Goal: Task Accomplishment & Management: Complete application form

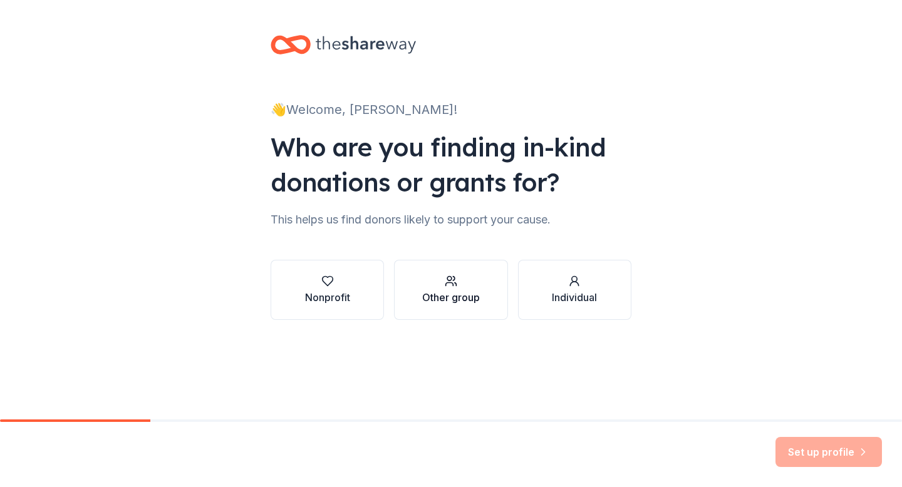
click at [450, 306] on button "Other group" at bounding box center [450, 290] width 113 height 60
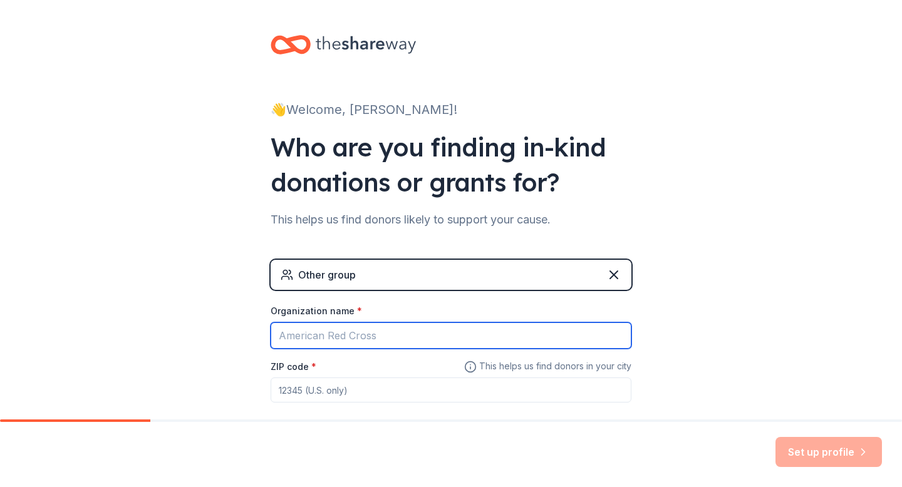
click at [520, 338] on input "Organization name *" at bounding box center [451, 336] width 361 height 26
type input "J"
click at [291, 338] on input "Jak and [PERSON_NAME] of America San j=" at bounding box center [451, 336] width 361 height 26
click at [431, 334] on input "[PERSON_NAME] and [PERSON_NAME] of America San j=" at bounding box center [451, 336] width 361 height 26
type input "[PERSON_NAME] and [PERSON_NAME] of America [GEOGRAPHIC_DATA], [GEOGRAPHIC_DATA]"
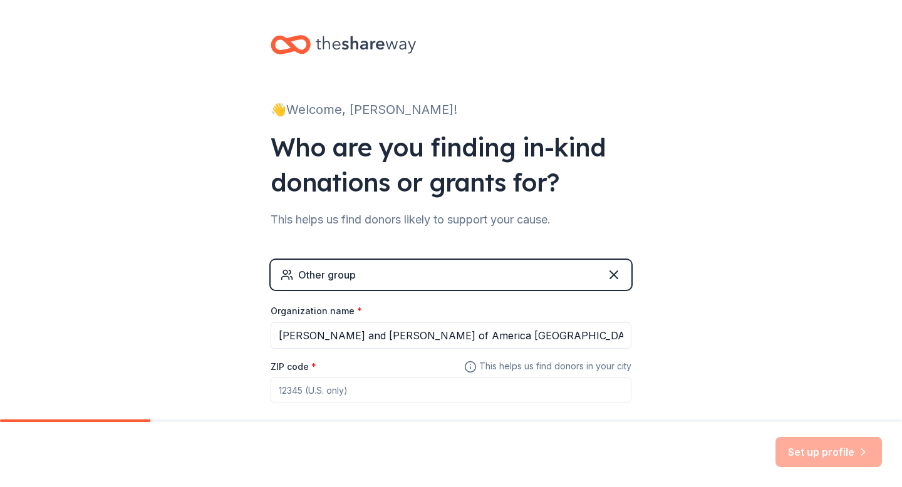
click at [391, 391] on input "ZIP code *" at bounding box center [451, 390] width 361 height 25
type input "95125"
click at [797, 459] on button "Set up profile" at bounding box center [828, 452] width 106 height 30
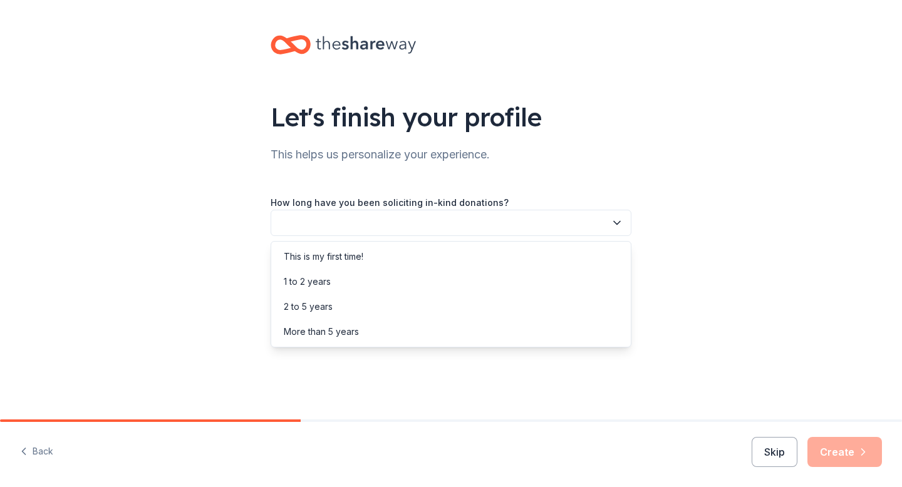
click at [505, 222] on button "button" at bounding box center [451, 223] width 361 height 26
click at [430, 247] on div "This is my first time!" at bounding box center [451, 256] width 354 height 25
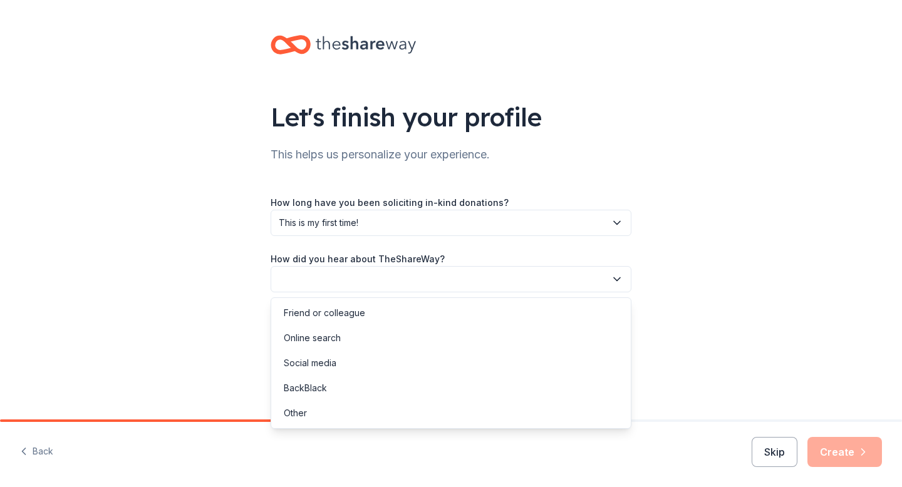
click at [428, 283] on button "button" at bounding box center [451, 279] width 361 height 26
click at [338, 337] on div "Online search" at bounding box center [312, 338] width 57 height 15
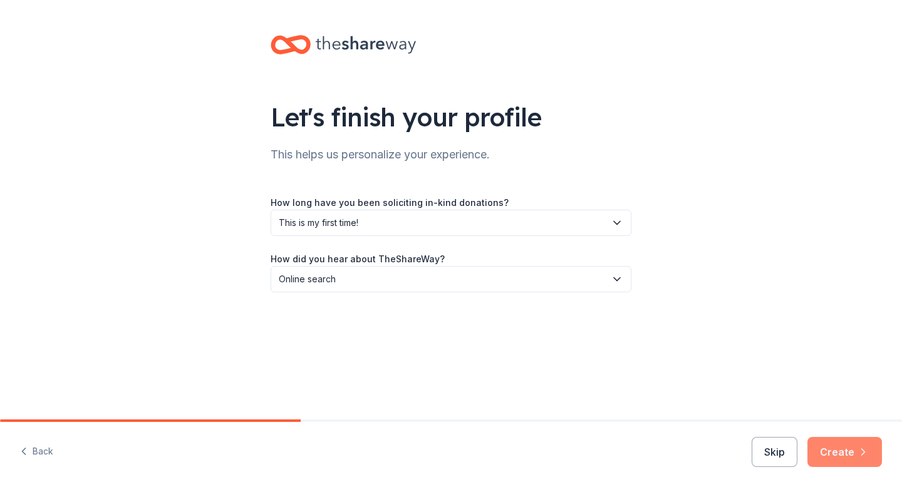
click at [824, 451] on button "Create" at bounding box center [844, 452] width 75 height 30
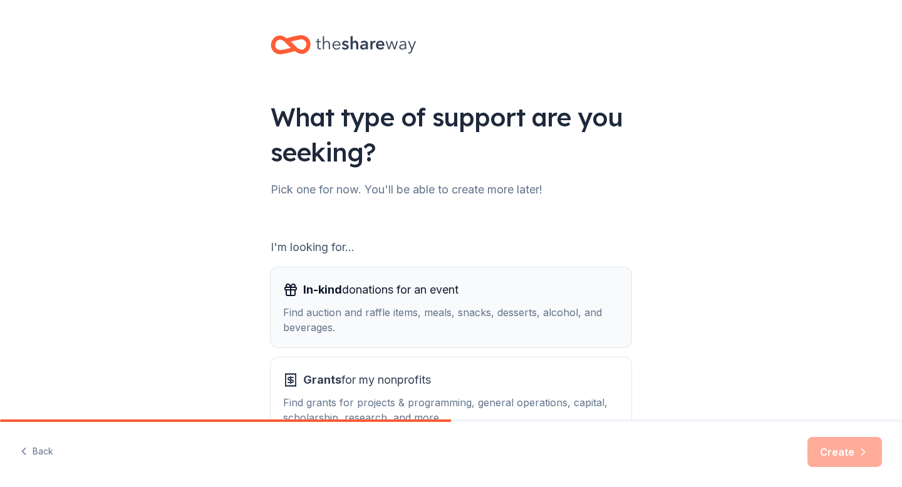
click at [606, 324] on div "Find auction and raffle items, meals, snacks, desserts, alcohol, and beverages." at bounding box center [451, 320] width 336 height 30
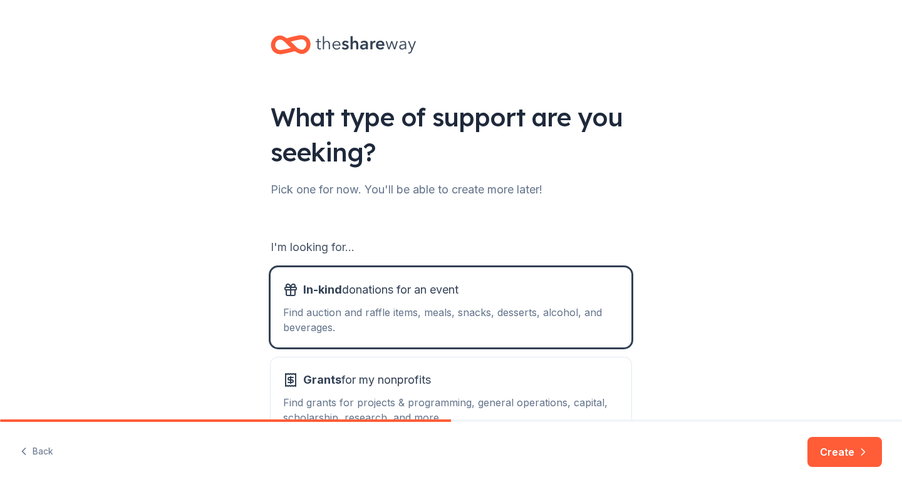
click at [846, 452] on button "Create" at bounding box center [844, 452] width 75 height 30
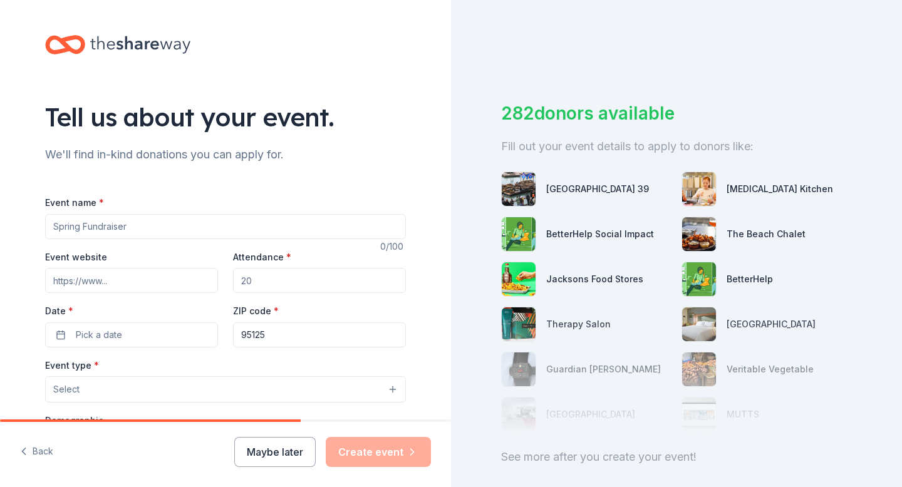
click at [363, 230] on input "Event name *" at bounding box center [225, 226] width 361 height 25
type input "Teen Sneaker Ball"
click at [337, 281] on input "Attendance *" at bounding box center [319, 280] width 173 height 25
type input "200"
click at [151, 343] on button "Pick a date" at bounding box center [131, 335] width 173 height 25
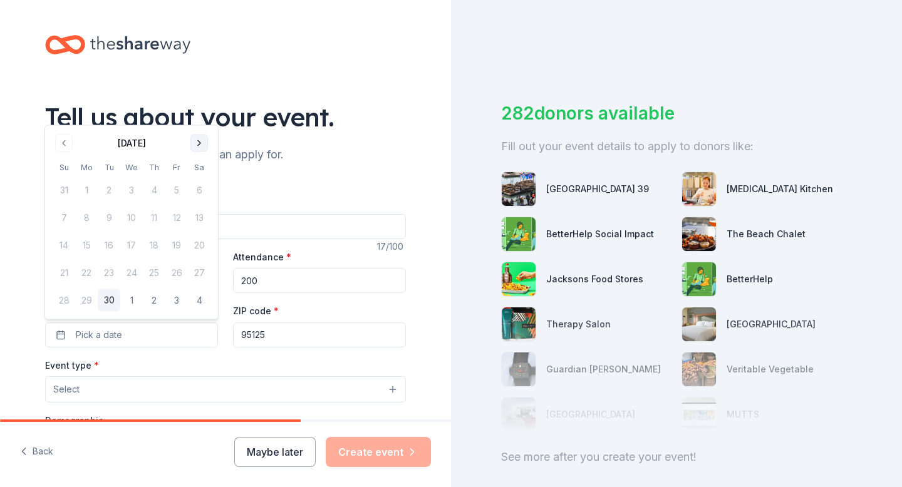
click at [199, 145] on button "Go to next month" at bounding box center [199, 144] width 18 height 18
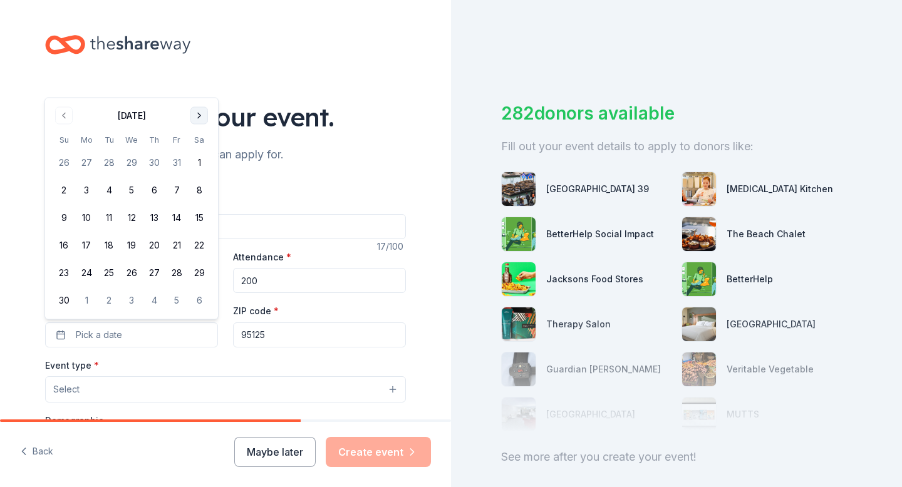
click at [197, 120] on button "Go to next month" at bounding box center [199, 116] width 18 height 18
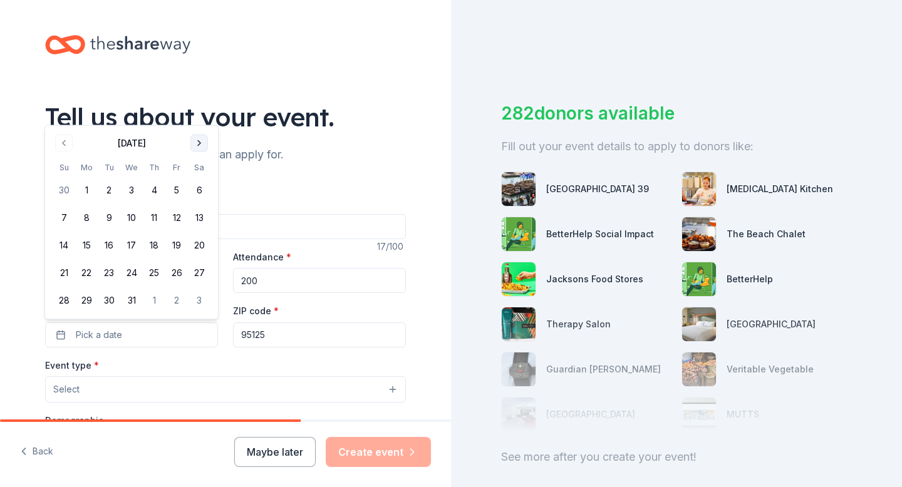
click at [200, 144] on button "Go to next month" at bounding box center [199, 144] width 18 height 18
click at [200, 145] on button "Go to next month" at bounding box center [199, 144] width 18 height 18
click at [196, 168] on button "Go to next month" at bounding box center [199, 171] width 18 height 18
click at [197, 276] on button "28" at bounding box center [199, 273] width 23 height 23
click at [168, 382] on button "Select" at bounding box center [225, 389] width 361 height 26
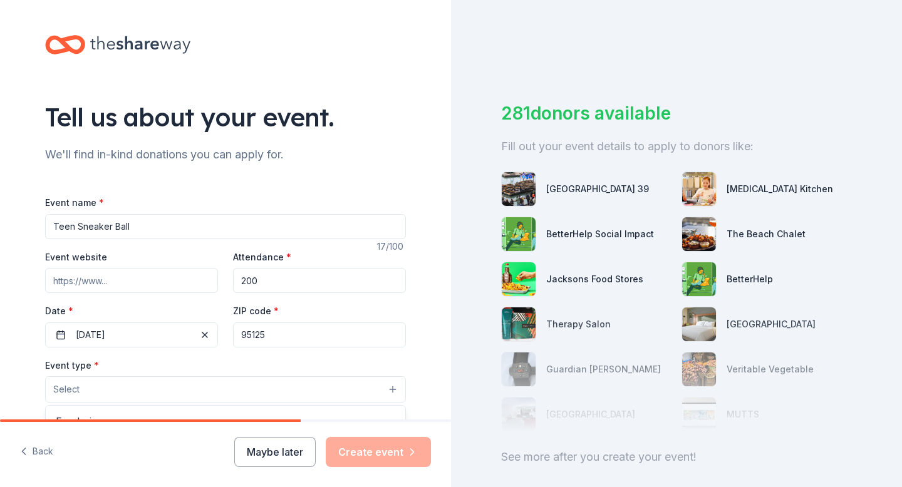
click at [168, 382] on button "Select" at bounding box center [225, 389] width 361 height 26
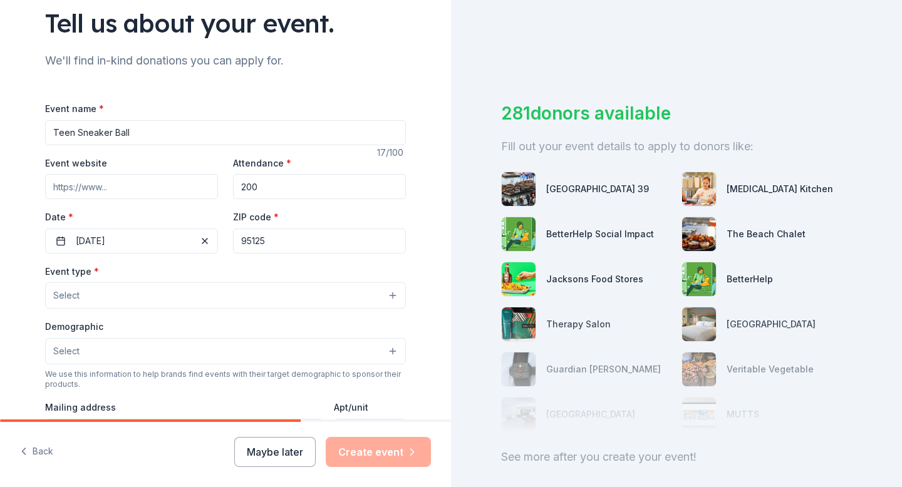
scroll to position [96, 0]
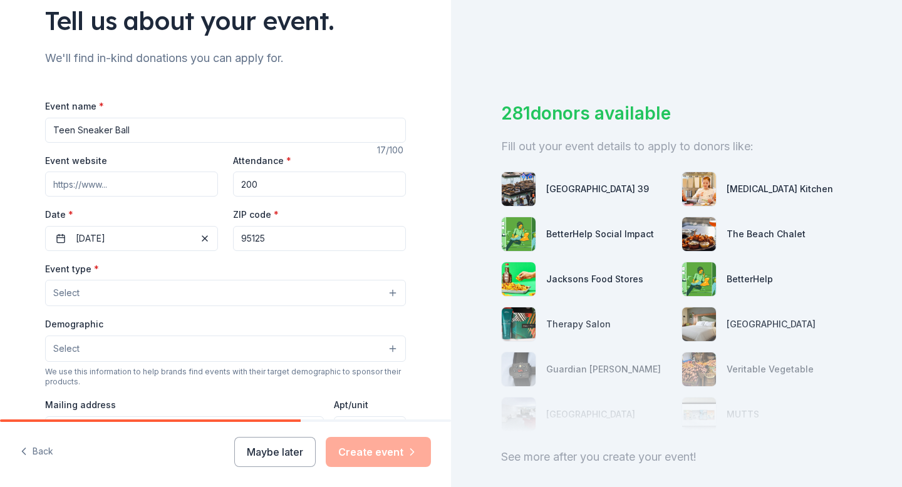
click at [170, 282] on button "Select" at bounding box center [225, 293] width 361 height 26
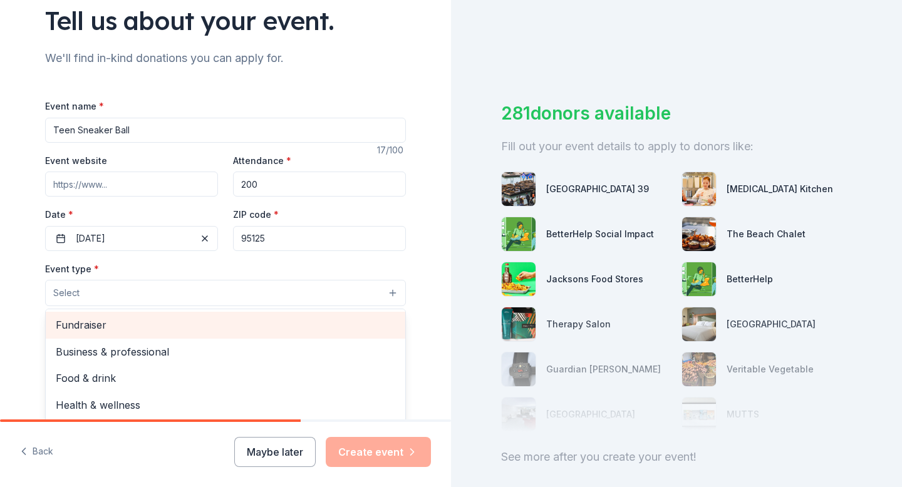
click at [143, 328] on span "Fundraiser" at bounding box center [225, 325] width 339 height 16
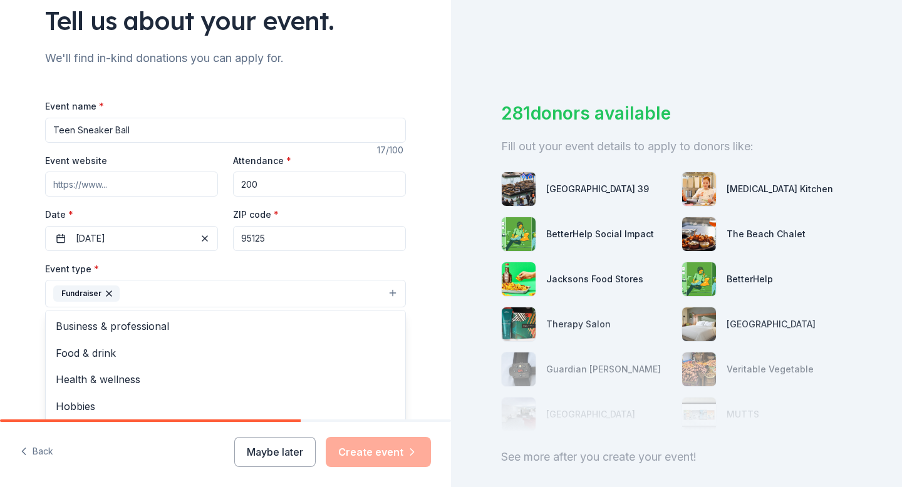
click at [0, 323] on div "Tell us about your event. We'll find in-kind donations you can apply for. Event…" at bounding box center [225, 321] width 451 height 835
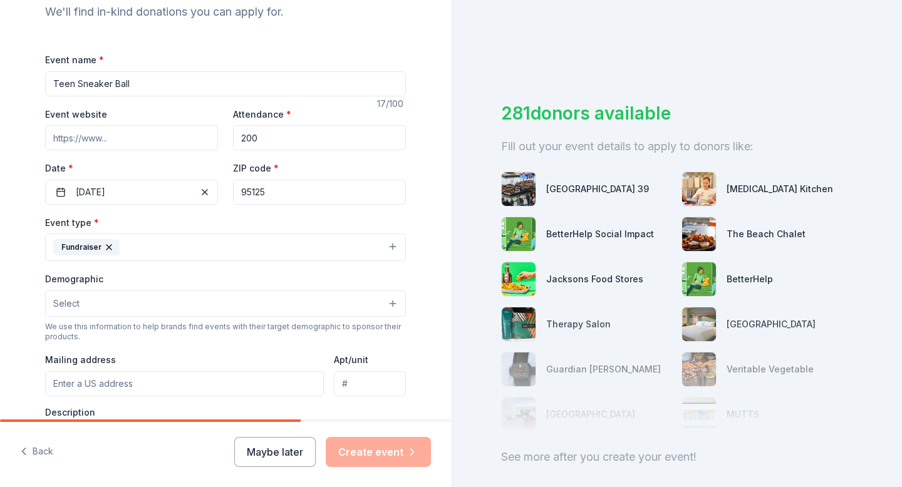
scroll to position [150, 0]
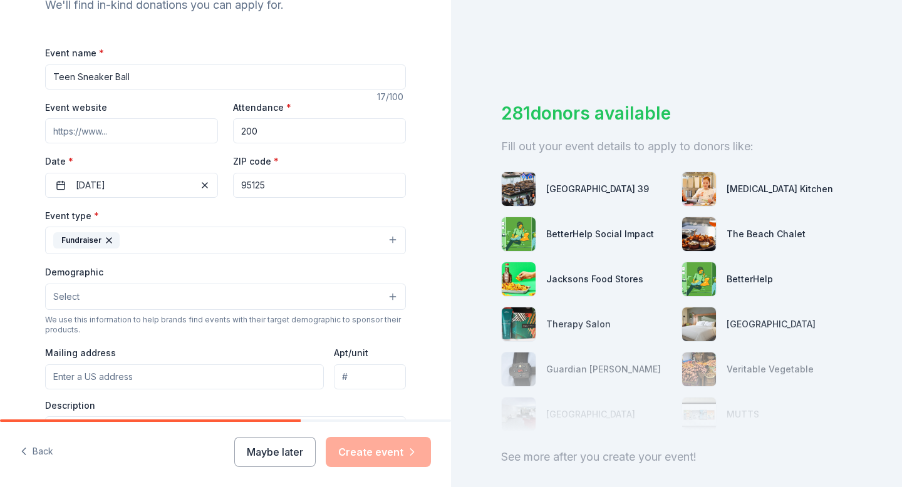
click at [92, 291] on button "Select" at bounding box center [225, 297] width 361 height 26
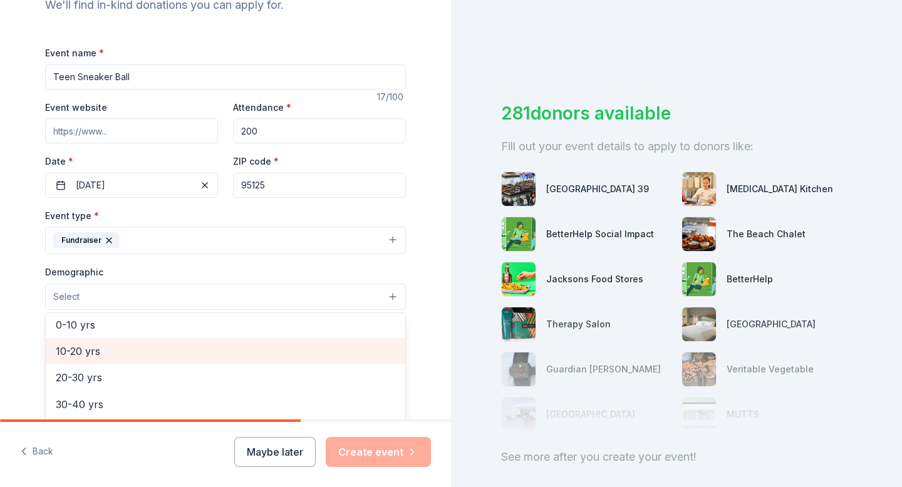
click at [126, 351] on span "10-20 yrs" at bounding box center [225, 351] width 339 height 16
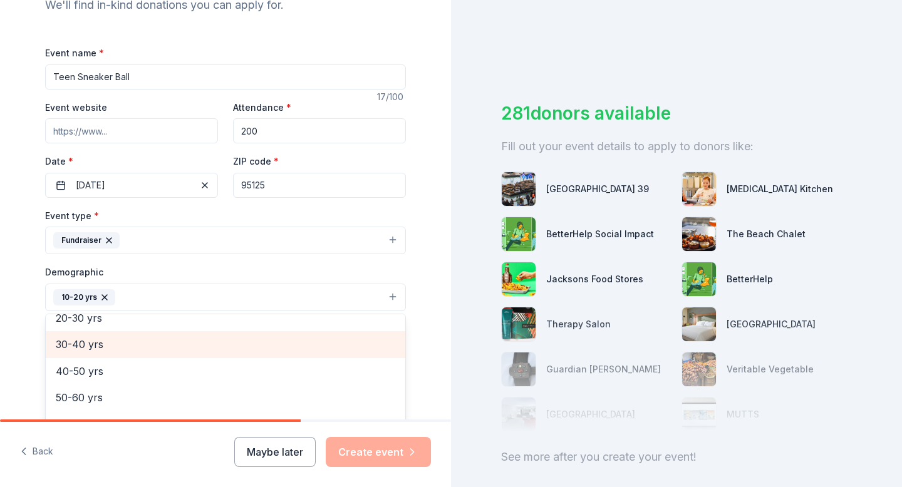
scroll to position [175, 0]
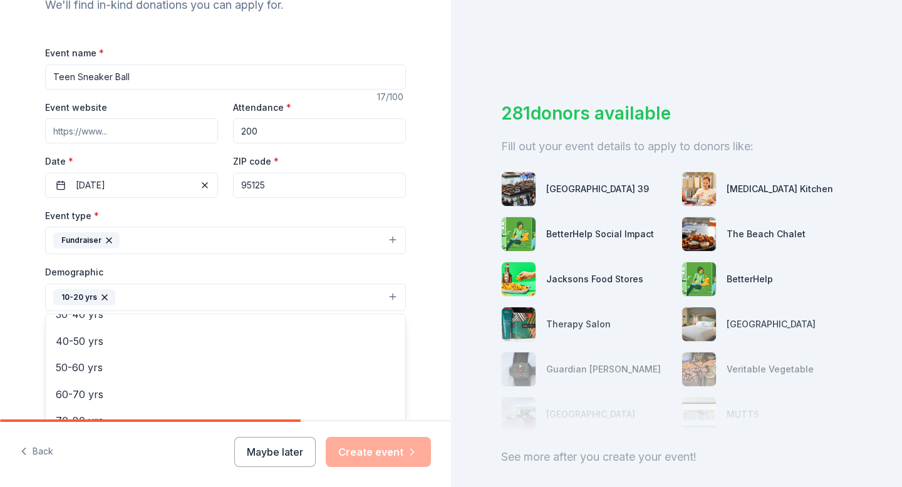
click at [0, 336] on div "Tell us about your event. We'll find in-kind donations you can apply for. Event…" at bounding box center [225, 268] width 451 height 836
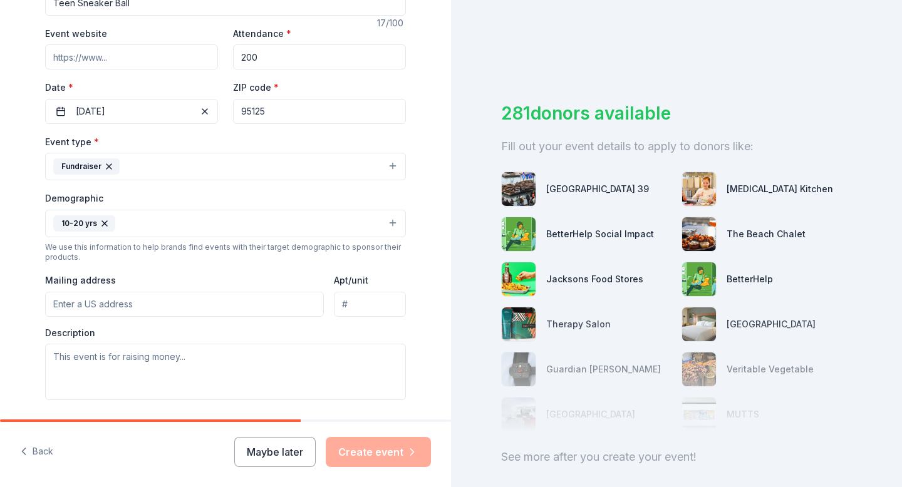
scroll to position [226, 0]
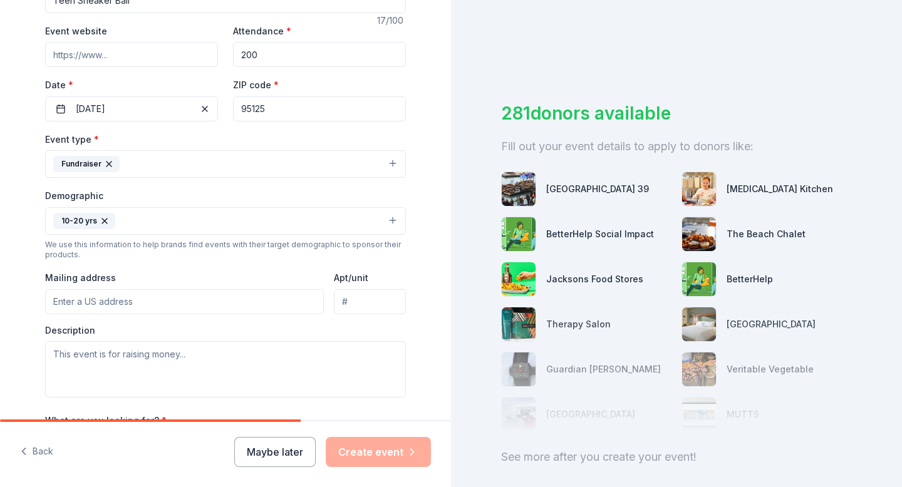
click at [85, 303] on input "Mailing address" at bounding box center [184, 301] width 279 height 25
type input "2261 Markham Avenue, San Jose, CA, 95125"
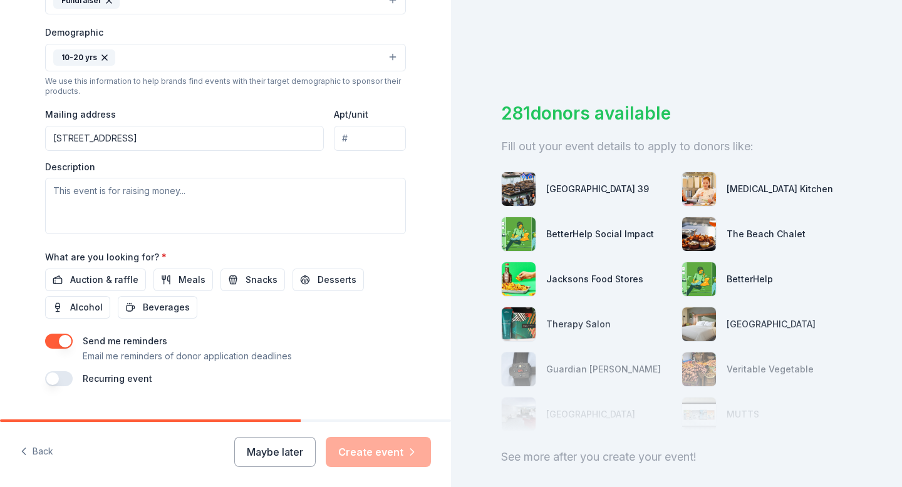
scroll to position [390, 0]
click at [111, 278] on span "Auction & raffle" at bounding box center [104, 279] width 68 height 15
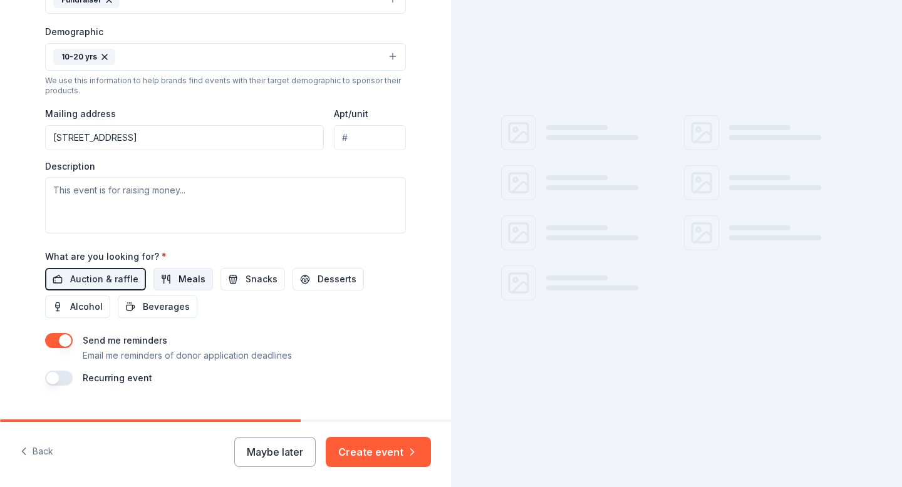
click at [178, 283] on span "Meals" at bounding box center [191, 279] width 27 height 15
click at [324, 274] on span "Desserts" at bounding box center [337, 279] width 39 height 15
click at [148, 306] on span "Beverages" at bounding box center [166, 306] width 47 height 15
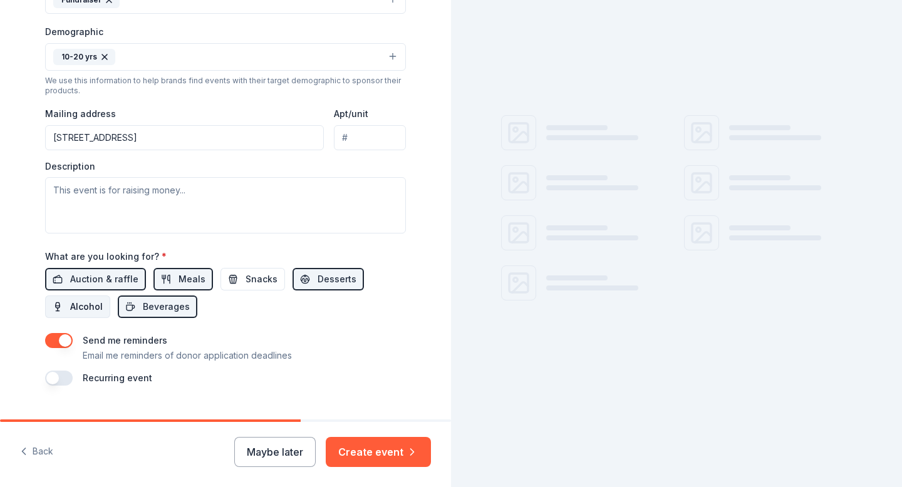
click at [83, 305] on span "Alcohol" at bounding box center [86, 306] width 33 height 15
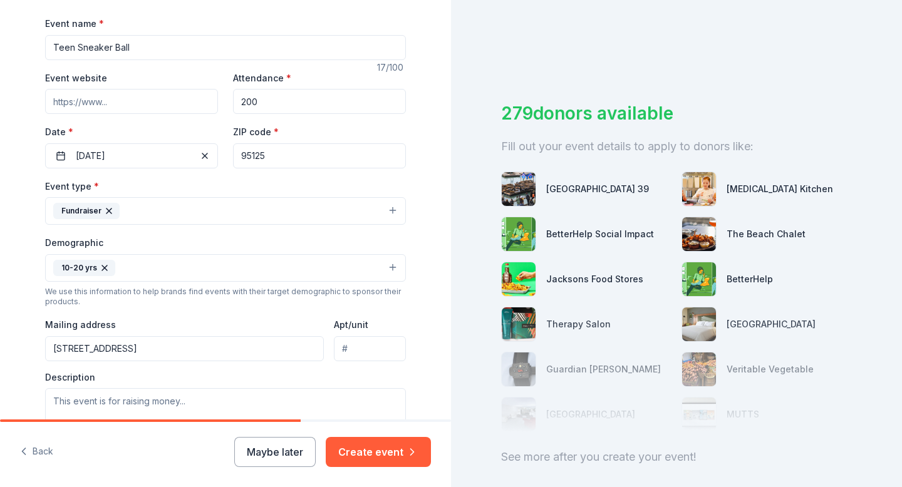
scroll to position [106, 0]
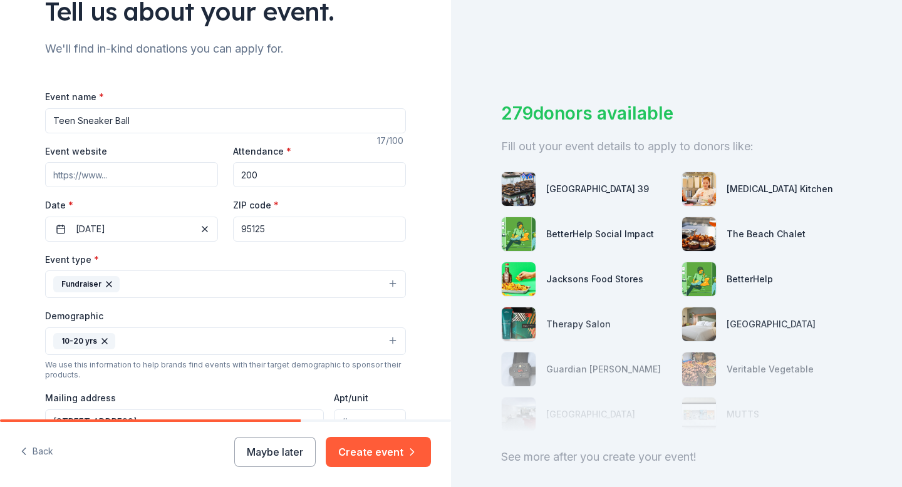
click at [133, 177] on input "Event website" at bounding box center [131, 174] width 173 height 25
paste input "https://www.jackandjillsj.org/sneaker-ball"
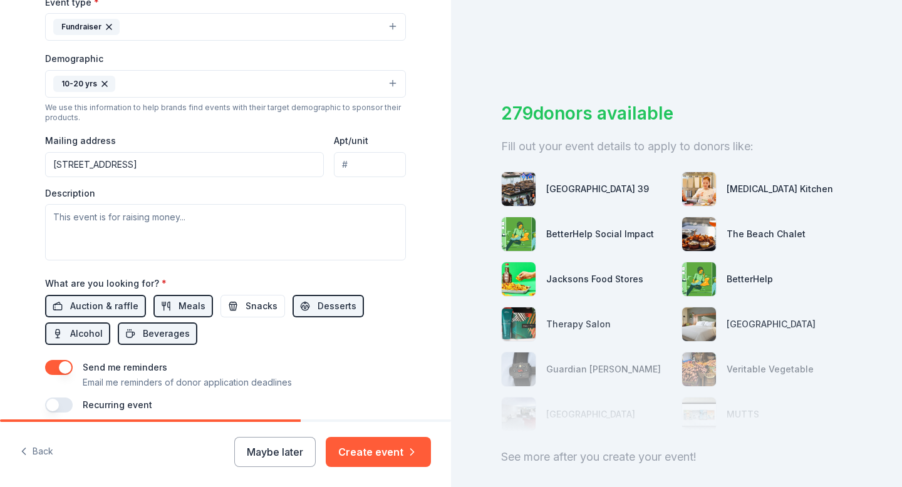
scroll to position [416, 0]
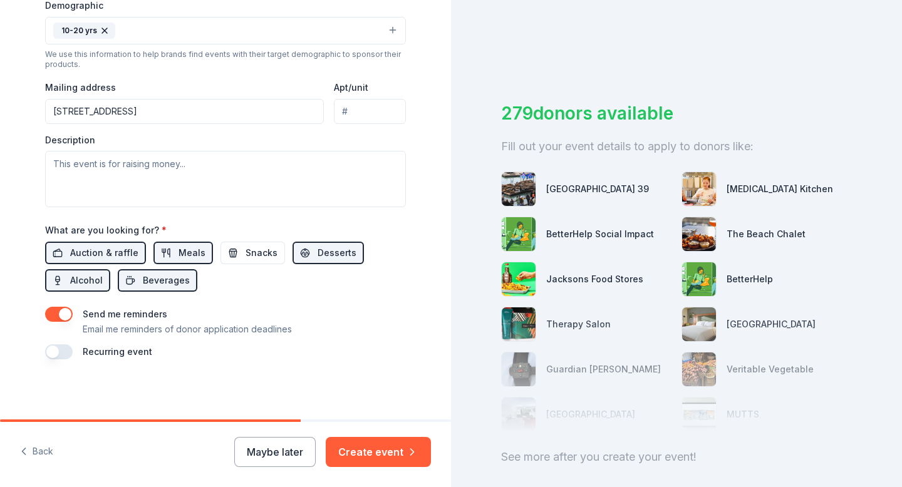
type input "https://www.jackandjillsj.org/sneaker-ball"
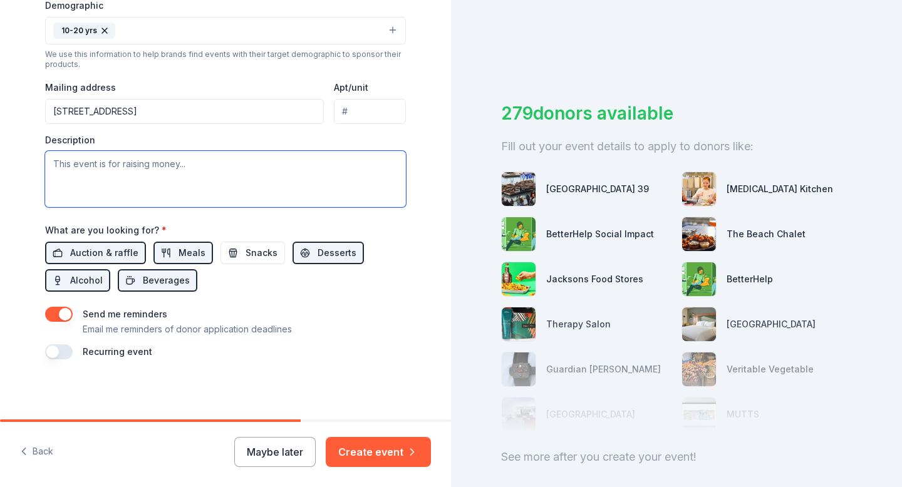
scroll to position [0, 0]
click at [133, 177] on textarea at bounding box center [225, 179] width 361 height 56
click at [276, 178] on textarea at bounding box center [225, 179] width 361 height 56
paste textarea "Last year, our inaugural Bay Area Sneaker Ball brought together teens and their…"
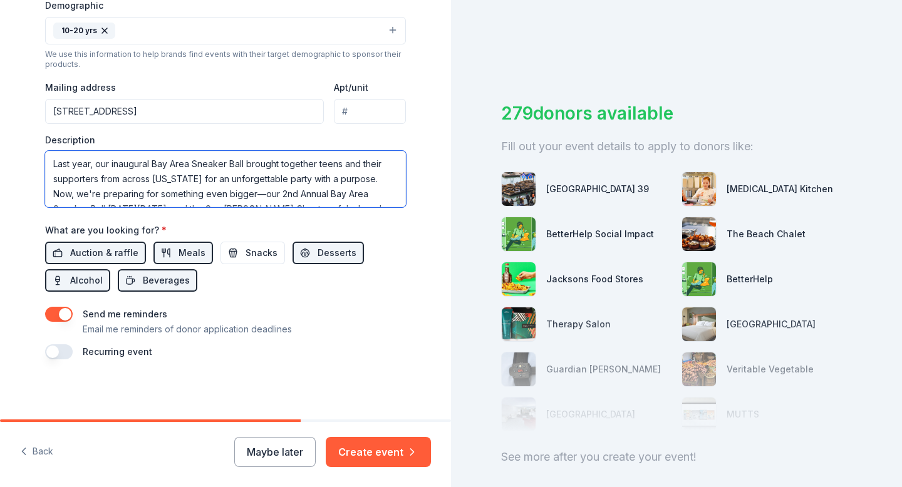
scroll to position [173, 0]
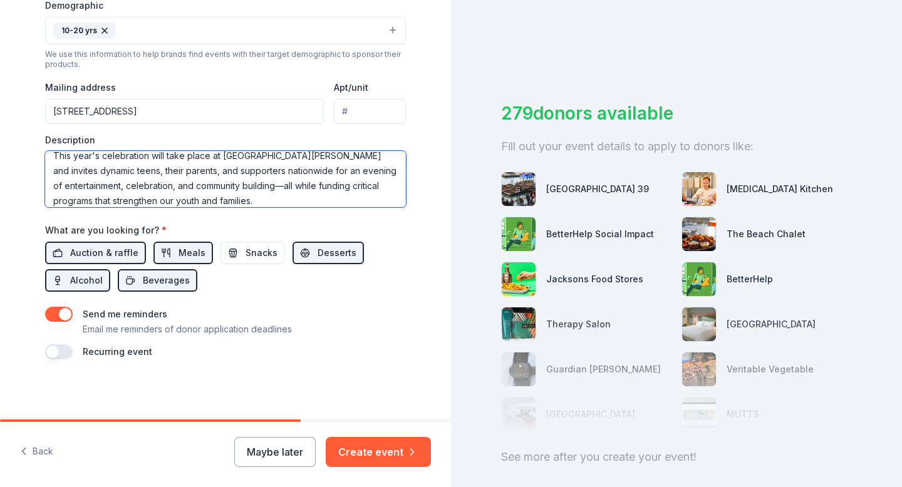
type textarea "Last year, our inaugural Bay Area Sneaker Ball brought together teens and their…"
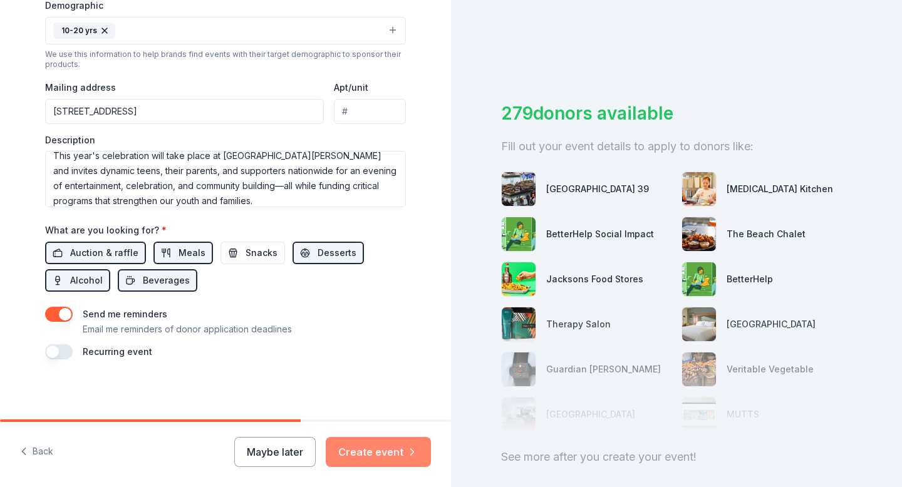
click at [358, 459] on button "Create event" at bounding box center [378, 452] width 105 height 30
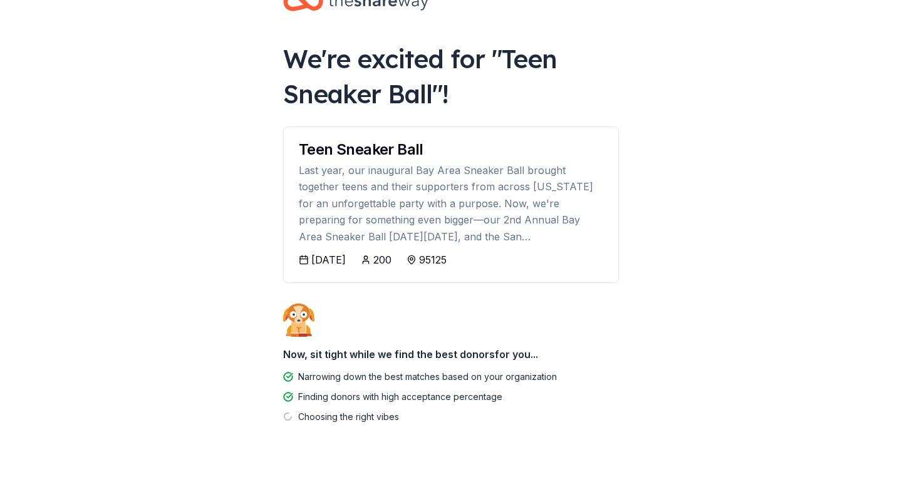
scroll to position [44, 0]
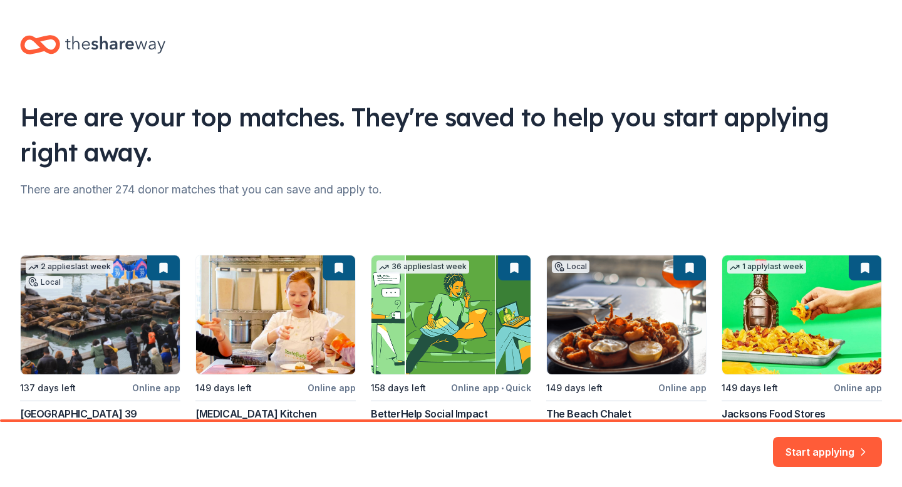
scroll to position [107, 0]
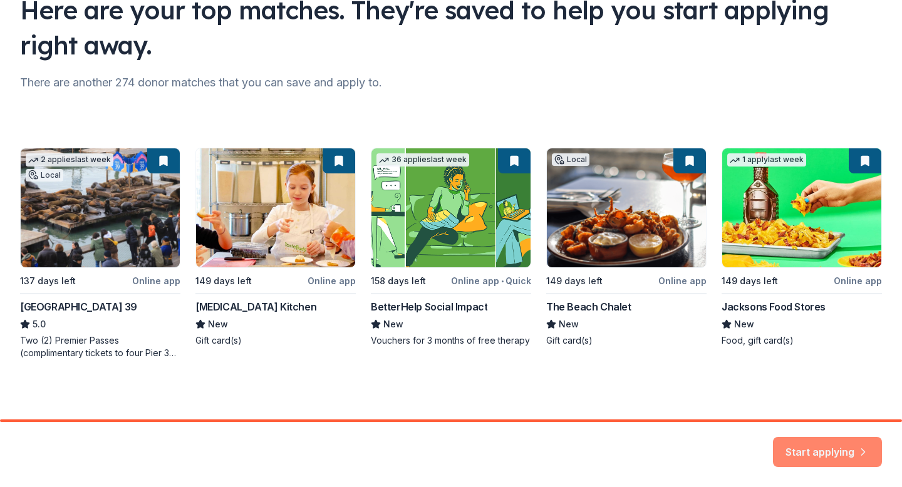
click at [792, 438] on button "Start applying" at bounding box center [827, 445] width 109 height 30
click at [808, 452] on div "Start applying" at bounding box center [827, 452] width 109 height 30
click at [820, 457] on div "Start applying" at bounding box center [827, 452] width 109 height 30
click at [820, 455] on div "Start applying" at bounding box center [827, 452] width 109 height 30
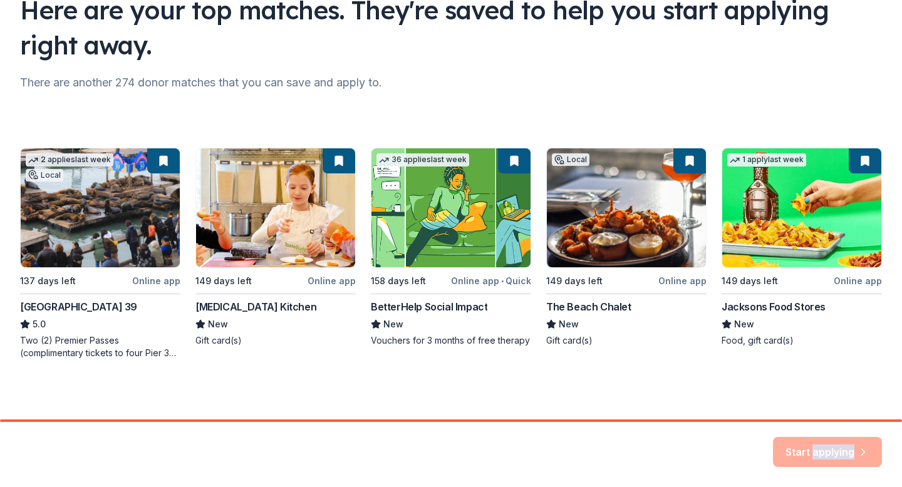
click at [820, 455] on div "Start applying" at bounding box center [827, 452] width 109 height 30
click at [801, 191] on div "2 applies last week Local 137 days left Online app San Francisco Pier 39 5.0 Tw…" at bounding box center [451, 254] width 862 height 212
click at [801, 193] on div "2 applies last week Local 137 days left Online app San Francisco Pier 39 5.0 Tw…" at bounding box center [451, 254] width 862 height 212
click at [751, 304] on div "2 applies last week Local 137 days left Online app San Francisco Pier 39 5.0 Tw…" at bounding box center [451, 254] width 862 height 212
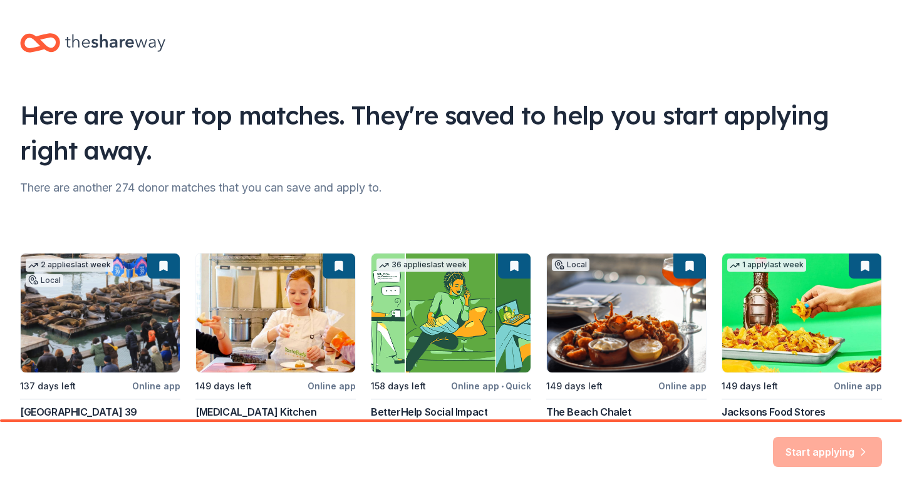
scroll to position [0, 0]
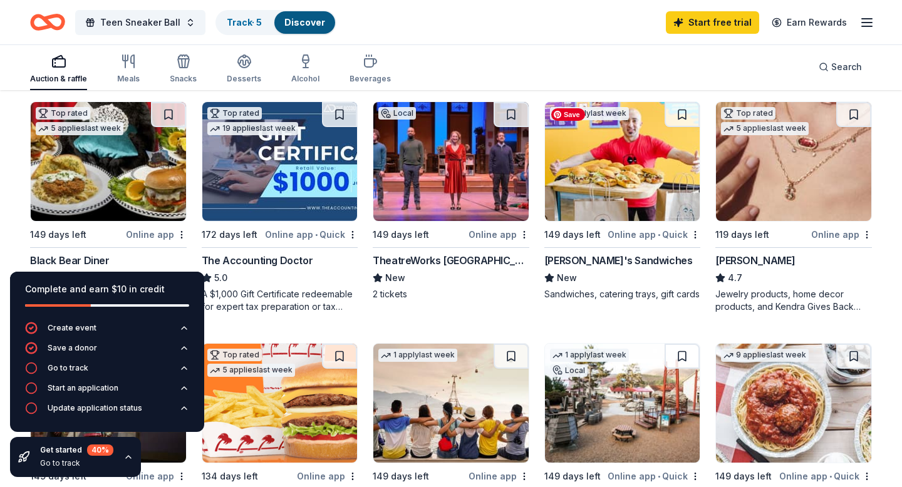
scroll to position [604, 0]
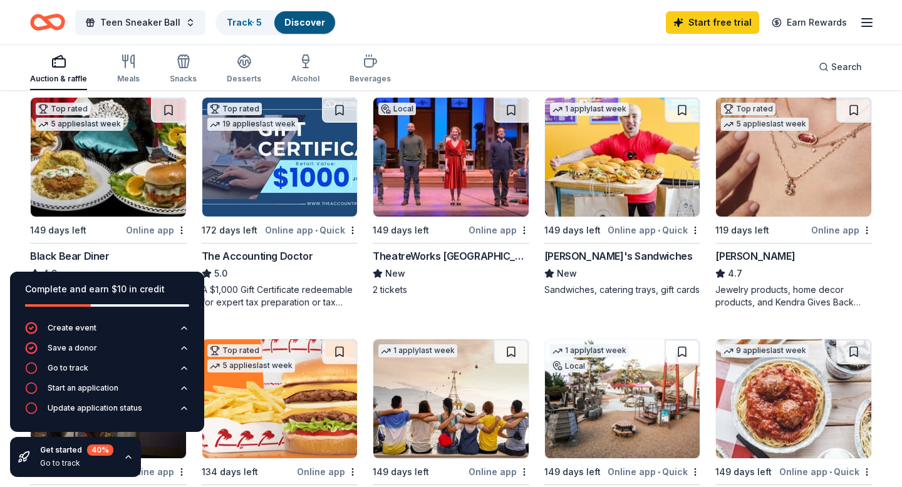
click at [748, 208] on img at bounding box center [793, 157] width 155 height 119
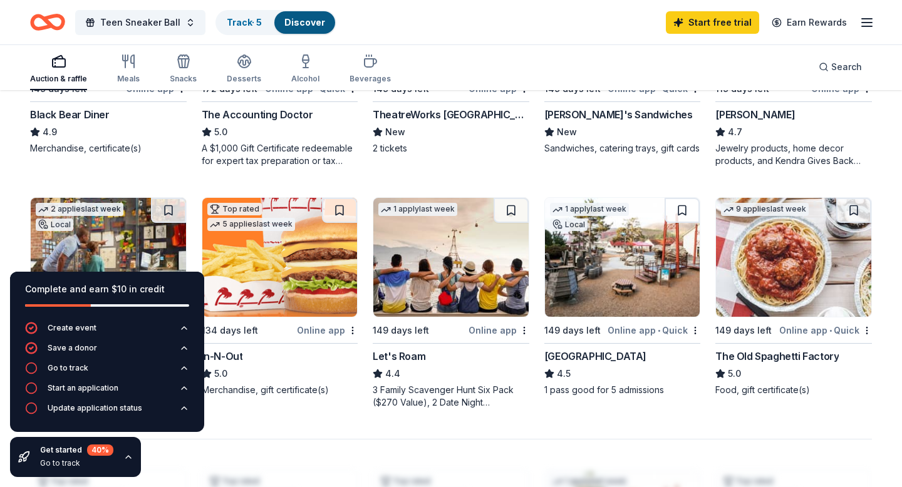
scroll to position [860, 0]
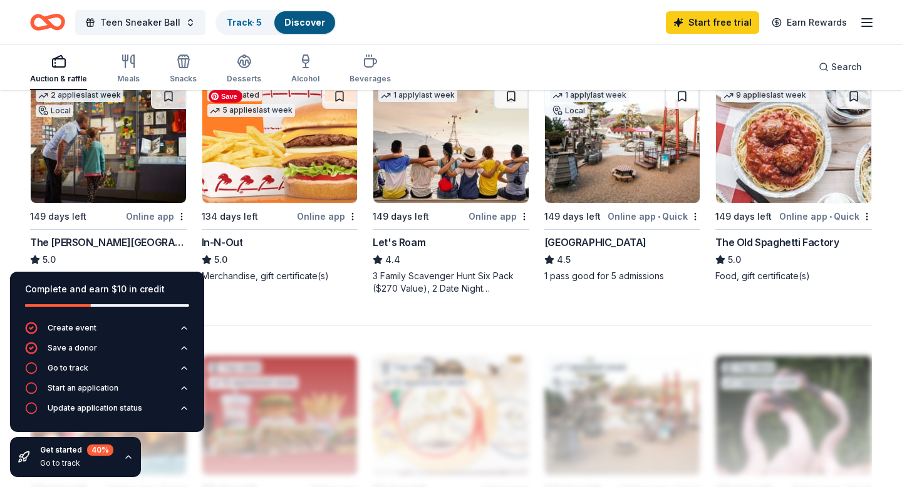
click at [324, 173] on img at bounding box center [279, 143] width 155 height 119
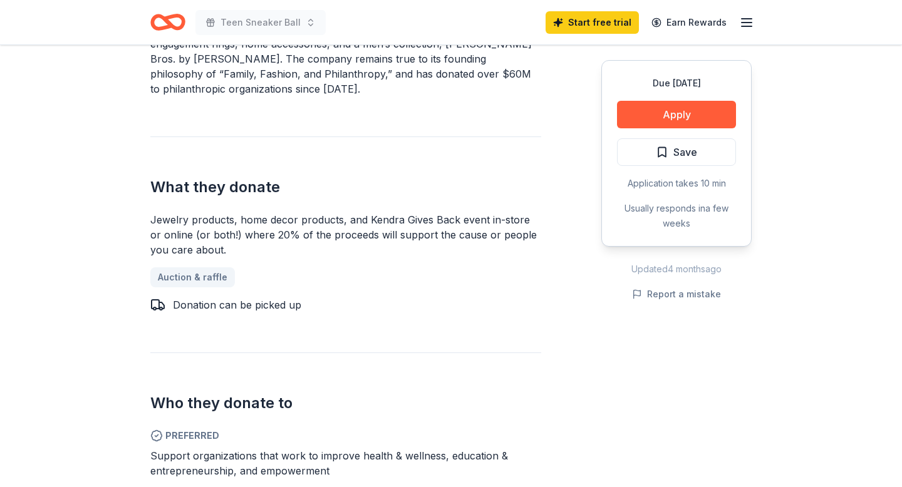
scroll to position [311, 0]
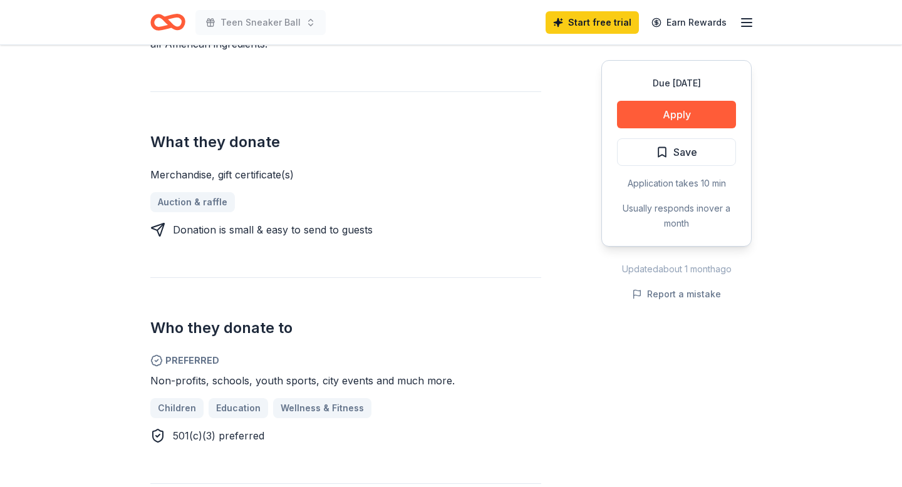
scroll to position [472, 0]
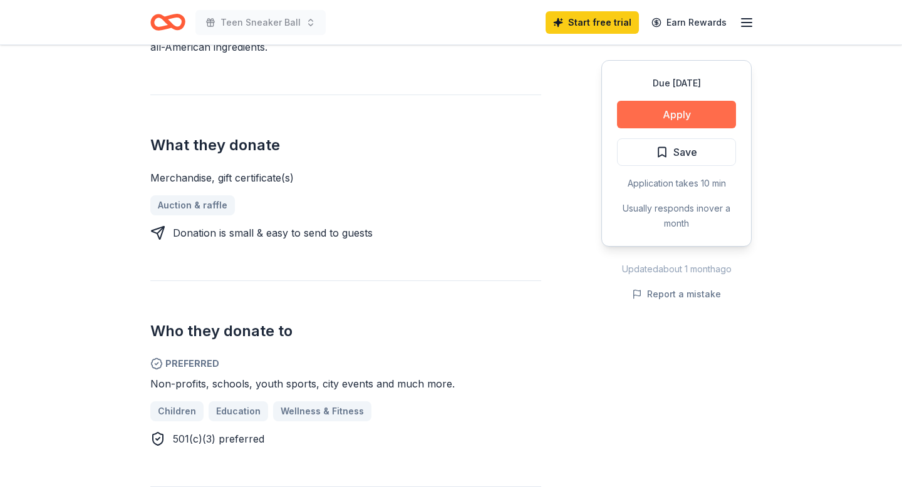
click at [647, 119] on button "Apply" at bounding box center [676, 115] width 119 height 28
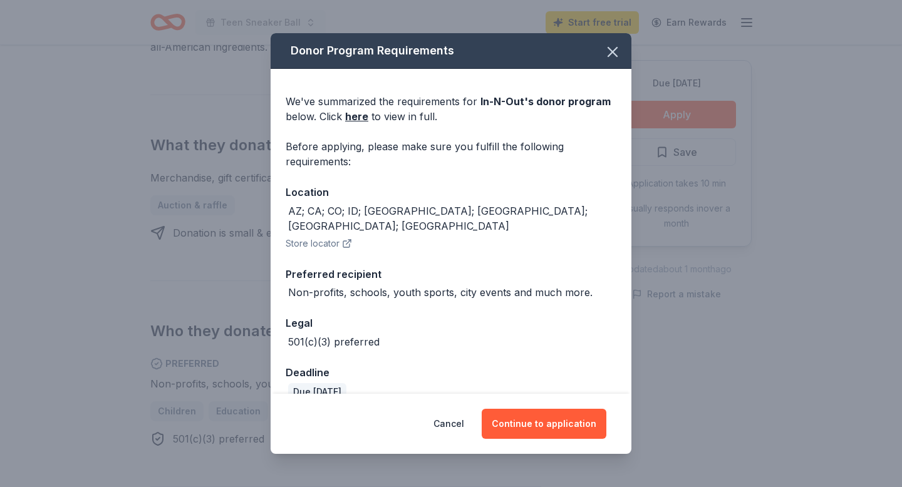
scroll to position [7, 0]
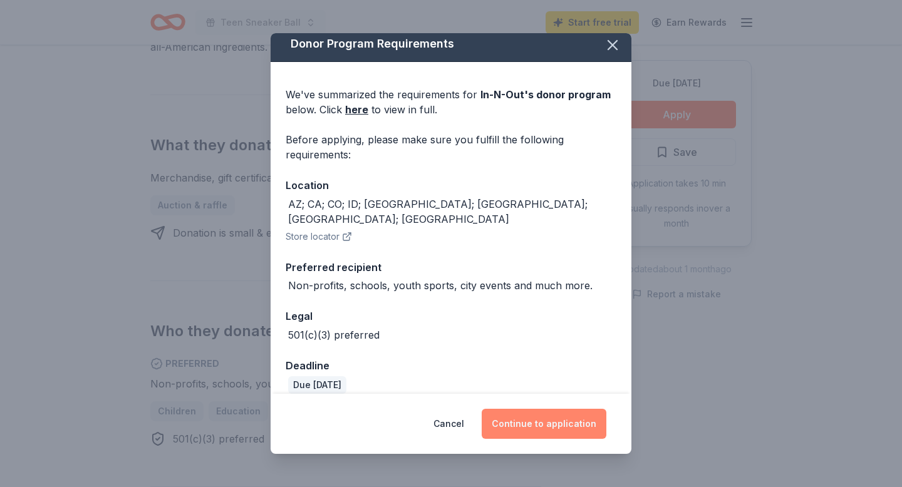
click at [507, 428] on button "Continue to application" at bounding box center [544, 424] width 125 height 30
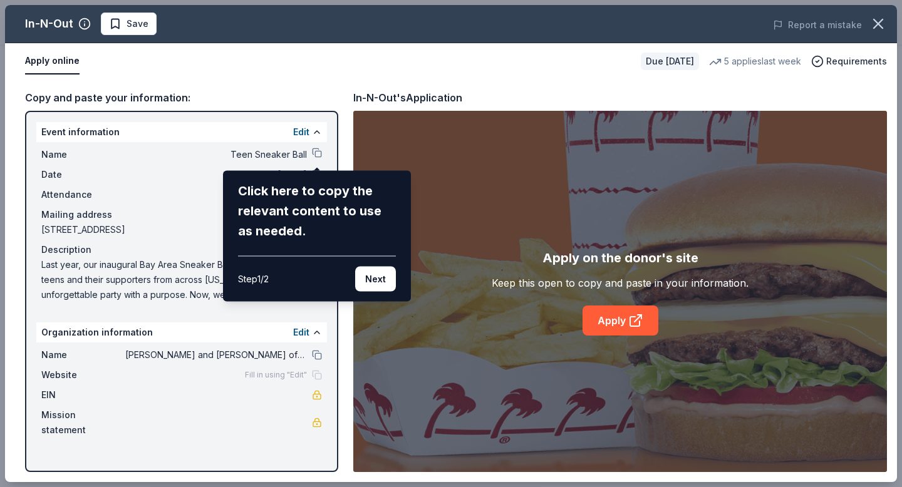
click at [638, 319] on div "In-N-Out Save Report a mistake Apply online Due in 134 days 5 applies last week…" at bounding box center [451, 243] width 892 height 477
click at [373, 282] on button "Next" at bounding box center [375, 279] width 41 height 25
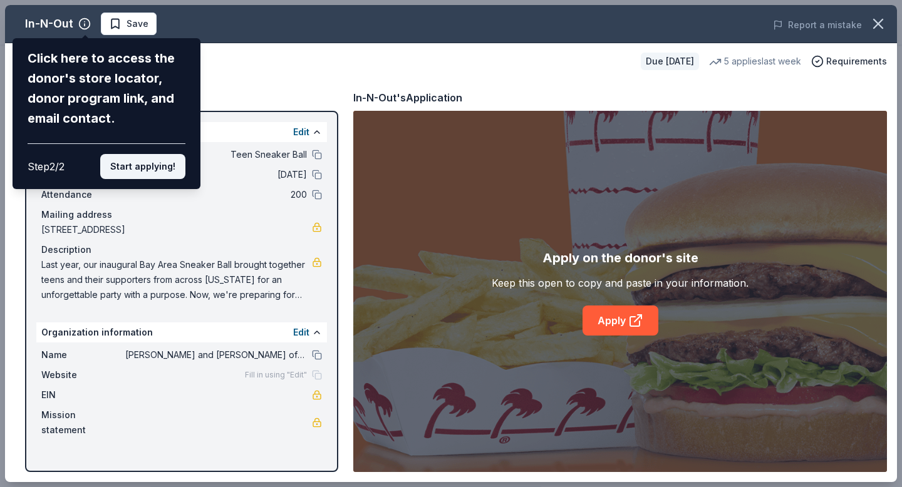
click at [155, 160] on button "Start applying!" at bounding box center [142, 166] width 85 height 25
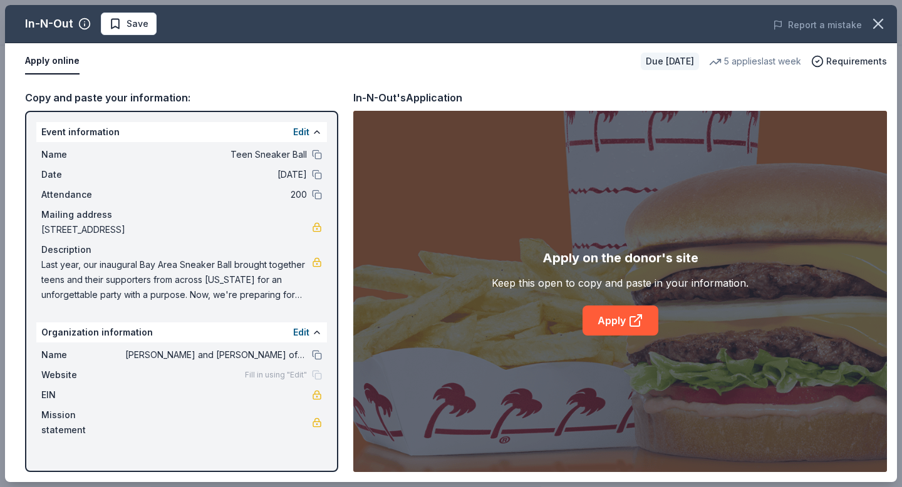
click at [614, 325] on div "In-N-Out Save Report a mistake Apply online Due in 134 days 5 applies last week…" at bounding box center [451, 243] width 892 height 477
click at [631, 321] on icon at bounding box center [635, 320] width 15 height 15
